Goal: Check status: Check status

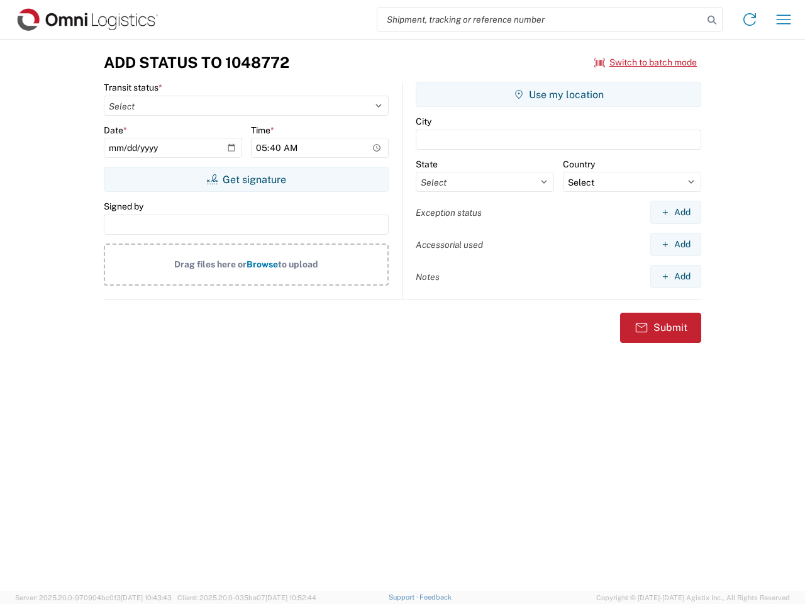
click at [540, 19] on input "search" at bounding box center [540, 20] width 326 height 24
click at [712, 20] on icon at bounding box center [712, 20] width 18 height 18
click at [750, 19] on icon at bounding box center [750, 19] width 20 height 20
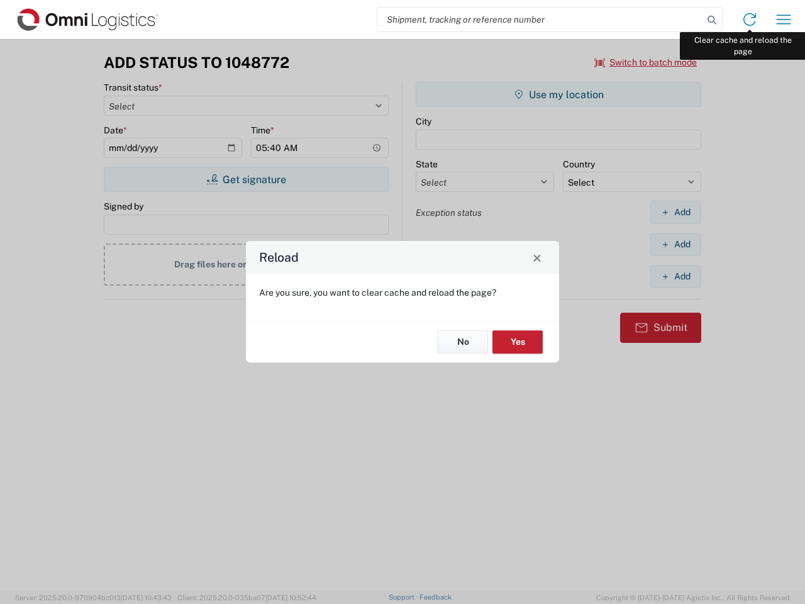
click at [784, 19] on div "Reload Are you sure, you want to clear cache and reload the page? No Yes" at bounding box center [402, 302] width 805 height 604
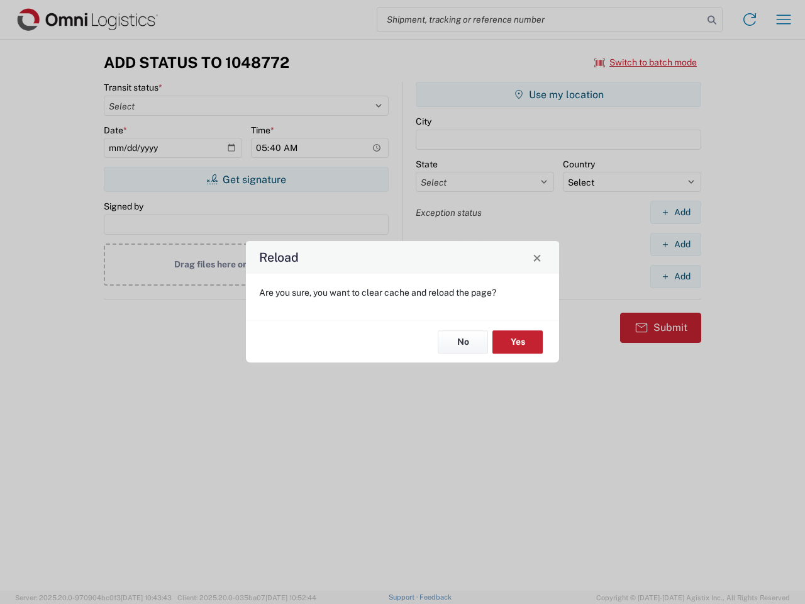
click at [646, 62] on div "Reload Are you sure, you want to clear cache and reload the page? No Yes" at bounding box center [402, 302] width 805 height 604
click at [246, 179] on div "Reload Are you sure, you want to clear cache and reload the page? No Yes" at bounding box center [402, 302] width 805 height 604
click at [558, 94] on div "Reload Are you sure, you want to clear cache and reload the page? No Yes" at bounding box center [402, 302] width 805 height 604
click at [675, 212] on div "Reload Are you sure, you want to clear cache and reload the page? No Yes" at bounding box center [402, 302] width 805 height 604
click at [675, 244] on div "Reload Are you sure, you want to clear cache and reload the page? No Yes" at bounding box center [402, 302] width 805 height 604
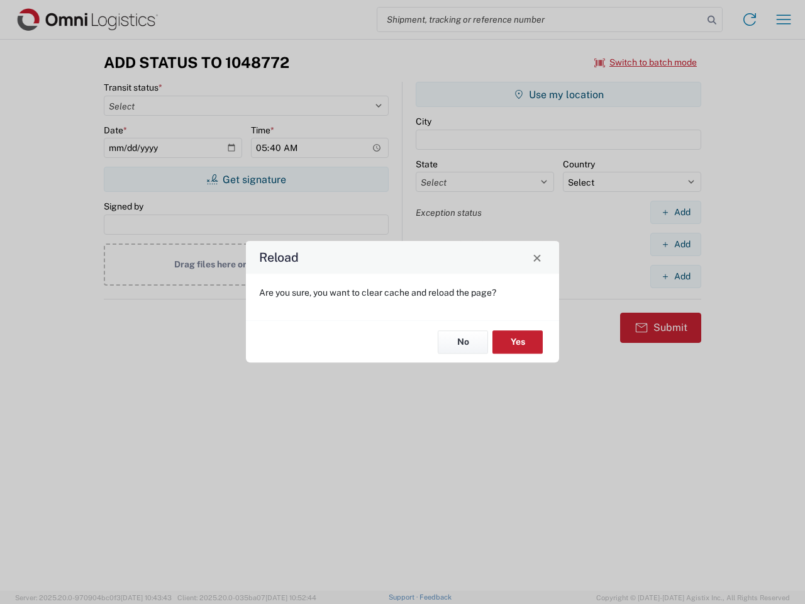
click at [675, 276] on div "Reload Are you sure, you want to clear cache and reload the page? No Yes" at bounding box center [402, 302] width 805 height 604
